Goal: Task Accomplishment & Management: Manage account settings

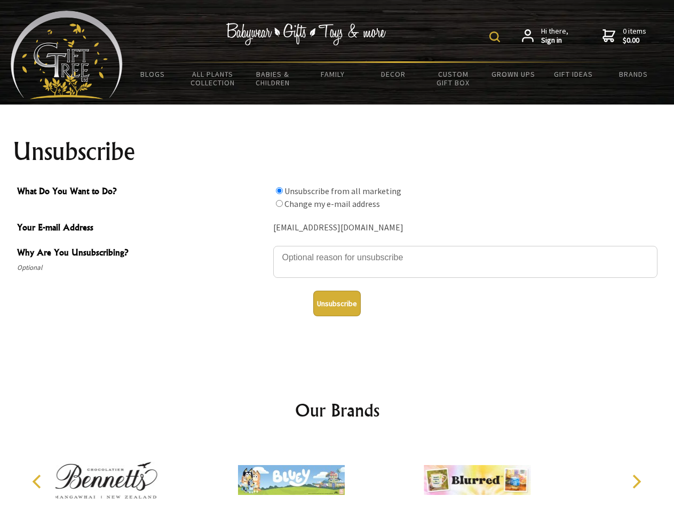
click at [496, 37] on img at bounding box center [494, 36] width 11 height 11
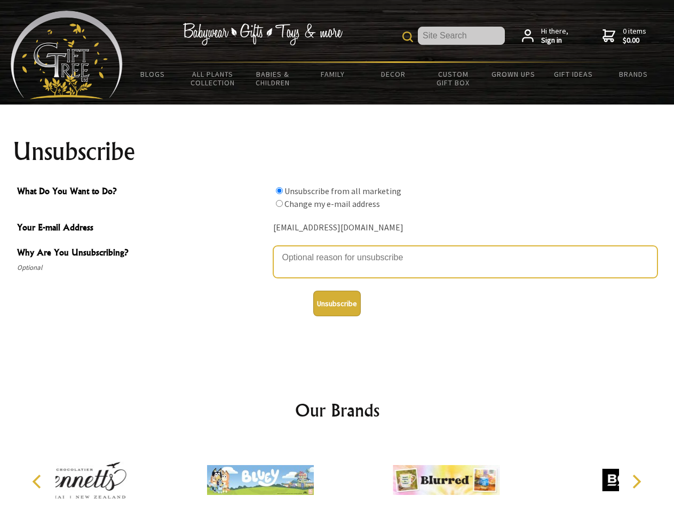
click at [337, 250] on textarea "Why Are You Unsubscribing?" at bounding box center [465, 262] width 384 height 32
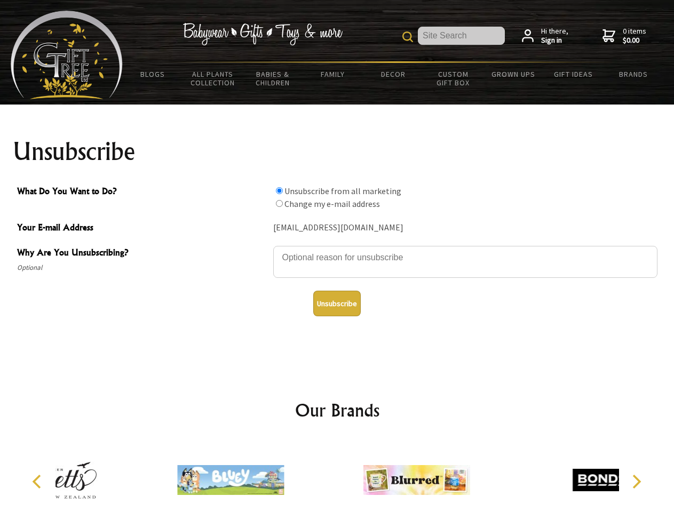
click at [279, 190] on input "What Do You Want to Do?" at bounding box center [279, 190] width 7 height 7
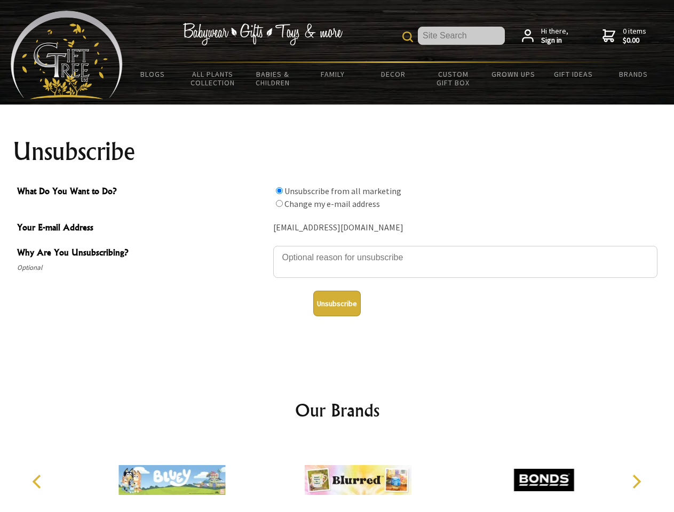
click at [279, 203] on input "What Do You Want to Do?" at bounding box center [279, 203] width 7 height 7
radio input "true"
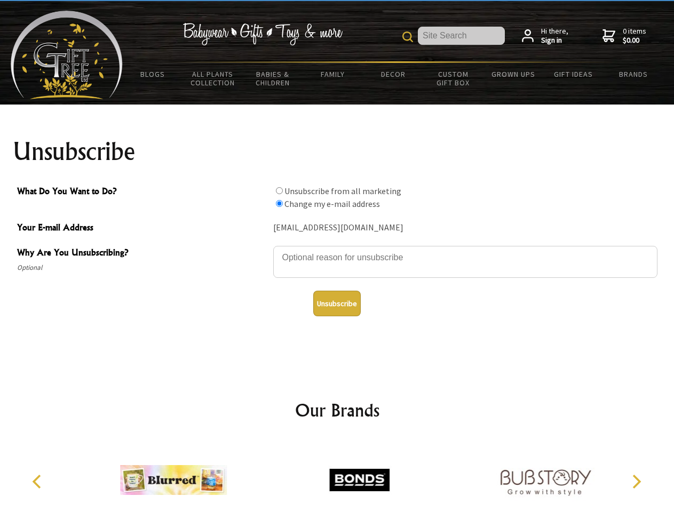
click at [337, 304] on button "Unsubscribe" at bounding box center [336, 304] width 47 height 26
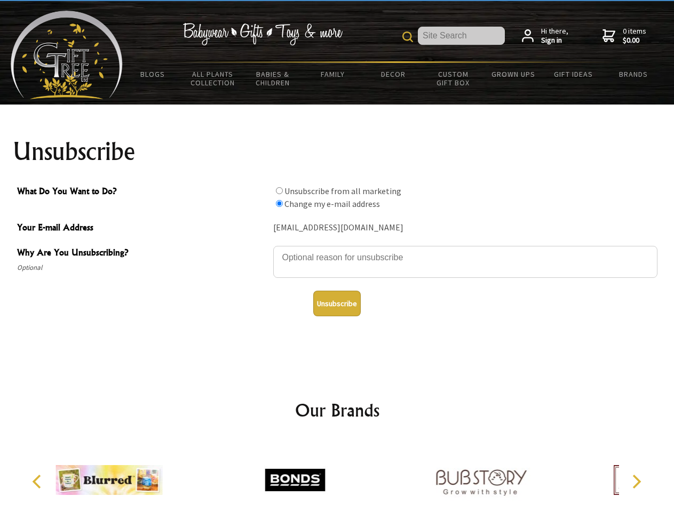
click at [337, 476] on div at bounding box center [295, 481] width 186 height 83
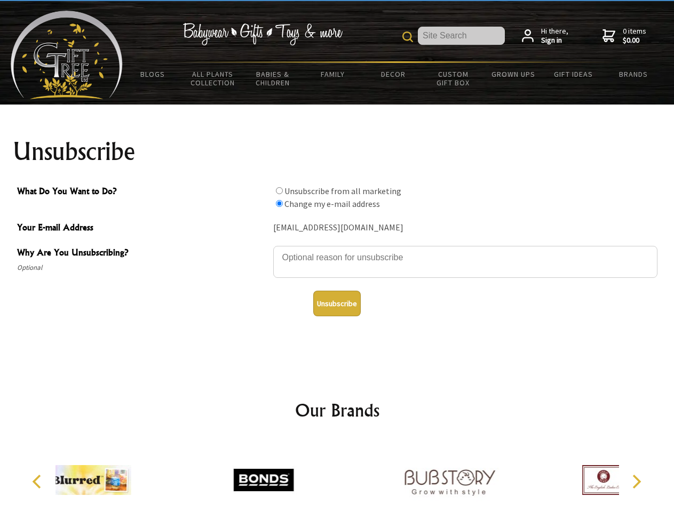
click at [38, 482] on icon "Previous" at bounding box center [38, 482] width 14 height 14
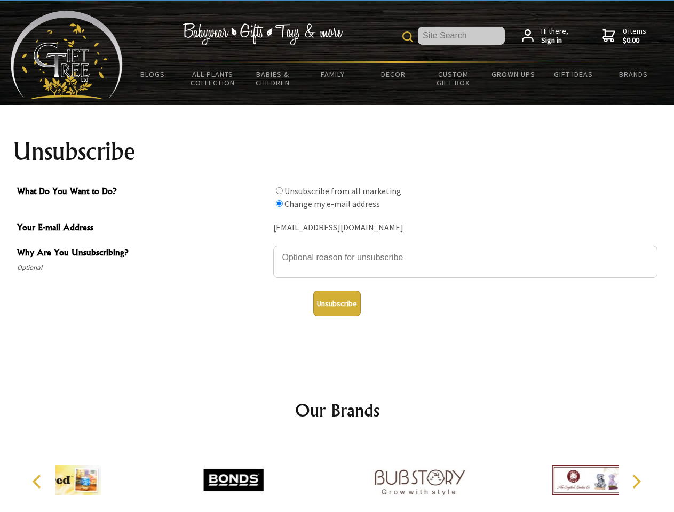
click at [636, 482] on icon "Next" at bounding box center [636, 482] width 14 height 14
